Goal: Task Accomplishment & Management: Manage account settings

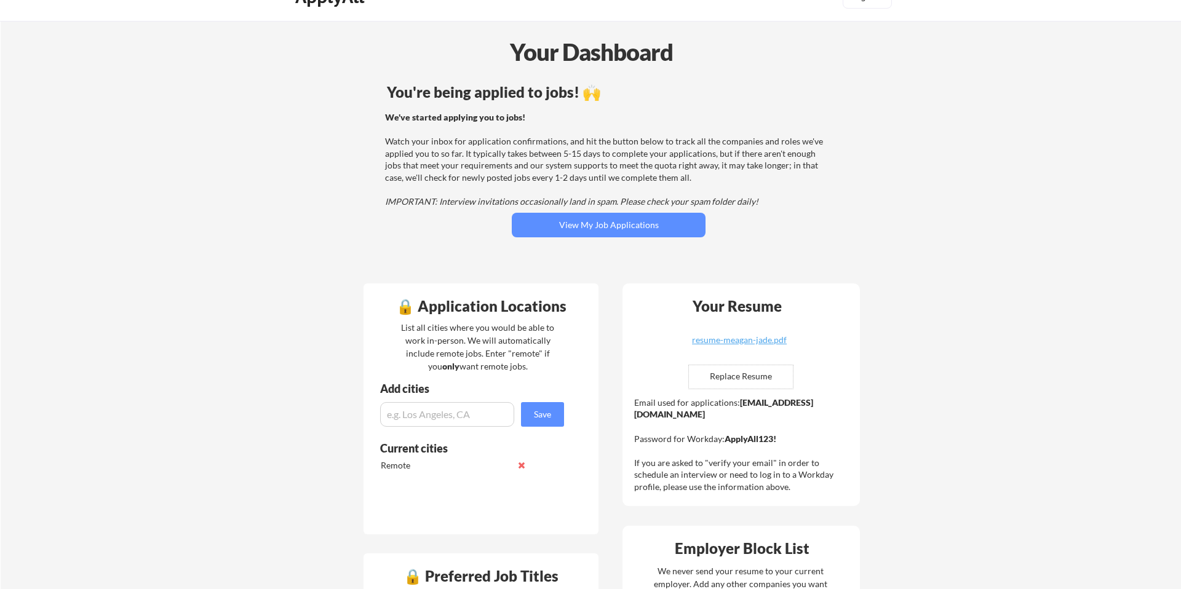
scroll to position [31, 0]
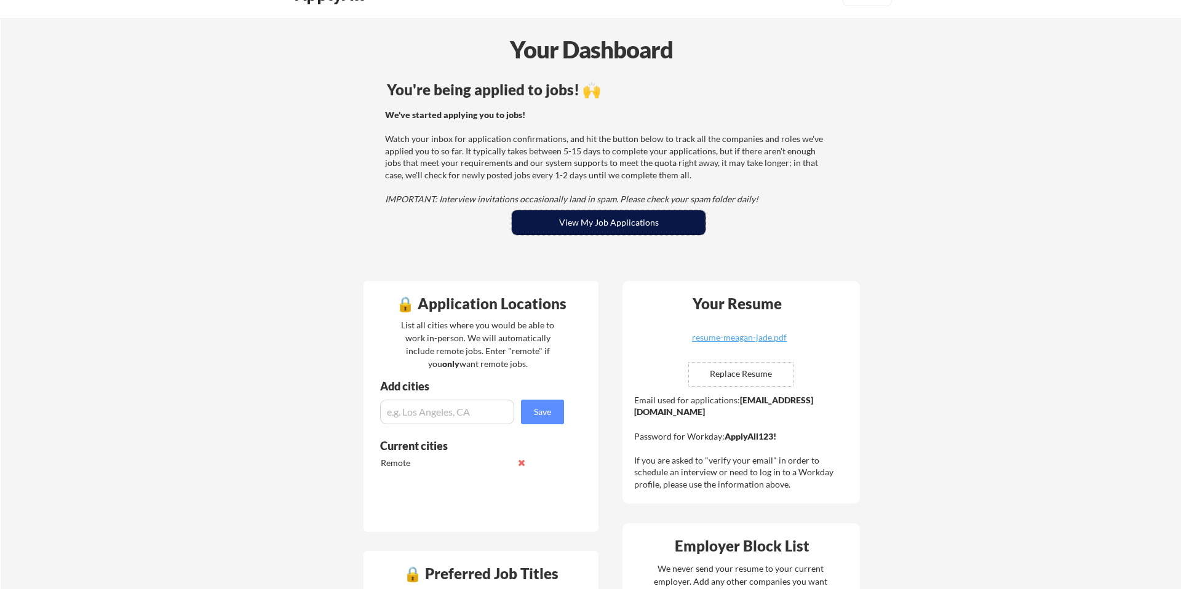
click at [638, 210] on button "View My Job Applications" at bounding box center [609, 222] width 194 height 25
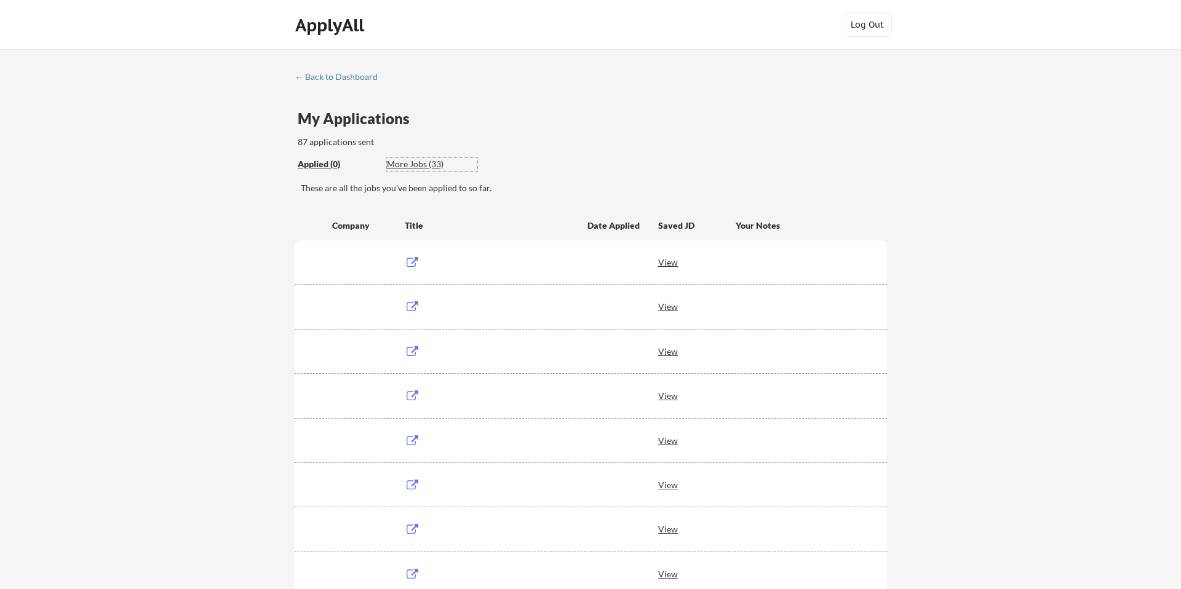
click at [405, 165] on div "More Jobs (33)" at bounding box center [432, 164] width 90 height 12
